Goal: Task Accomplishment & Management: Complete application form

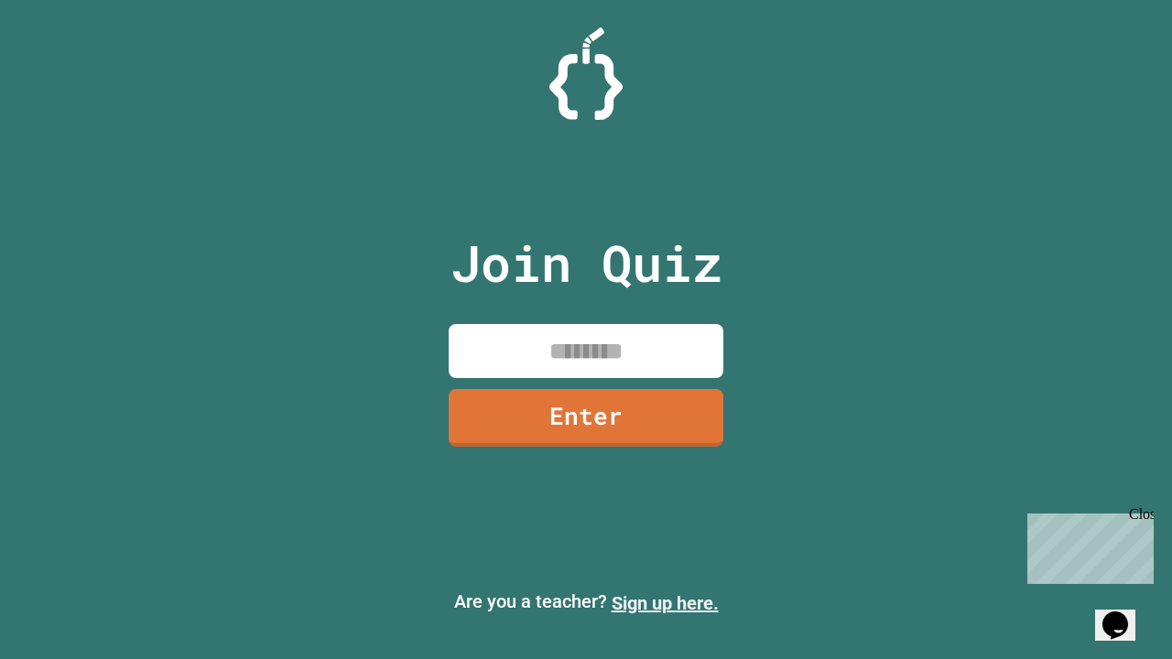
click at [665, 604] on link "Sign up here." at bounding box center [665, 604] width 107 height 22
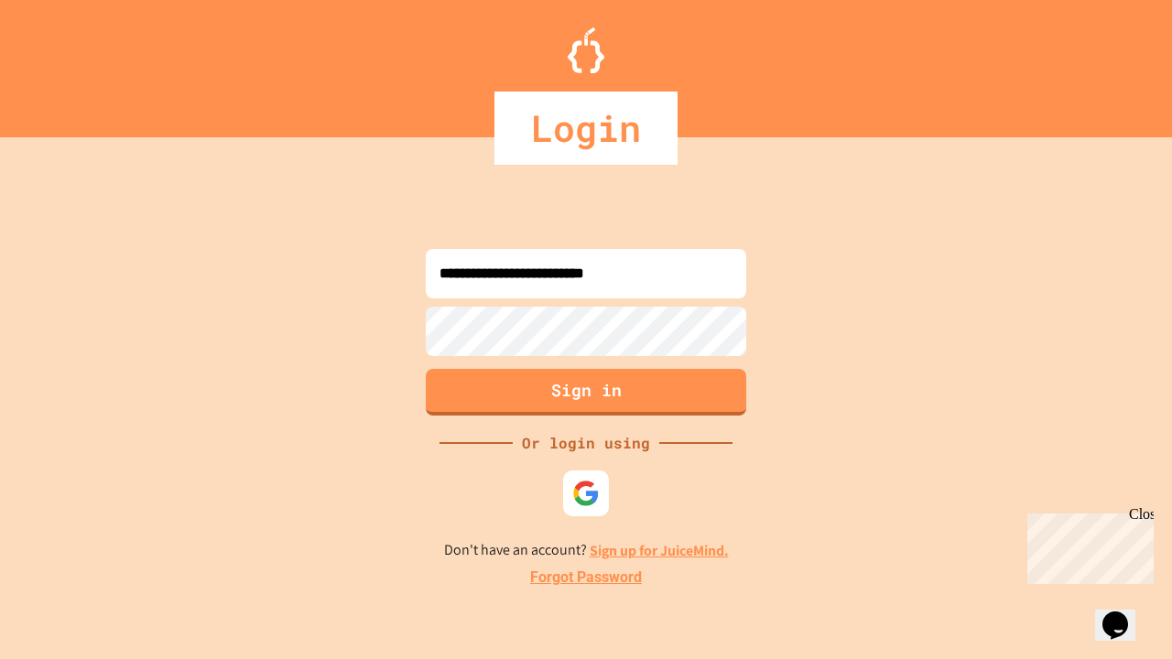
type input "**********"
